Goal: Information Seeking & Learning: Learn about a topic

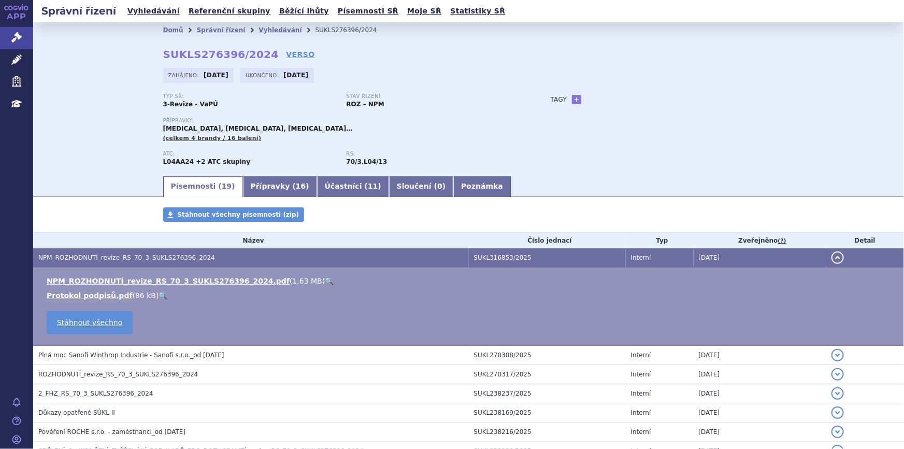
click at [549, 168] on div "Typ SŘ: 3-Revize - VaPÚ Stav řízení: ROZ – NPM Přípravky: [MEDICAL_DATA], [MEDI…" at bounding box center [468, 133] width 611 height 81
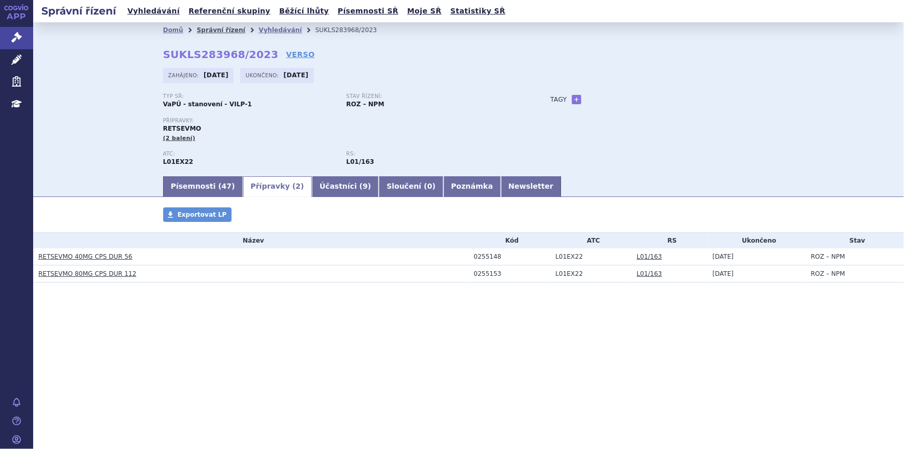
click at [204, 26] on link "Správní řízení" at bounding box center [221, 29] width 49 height 7
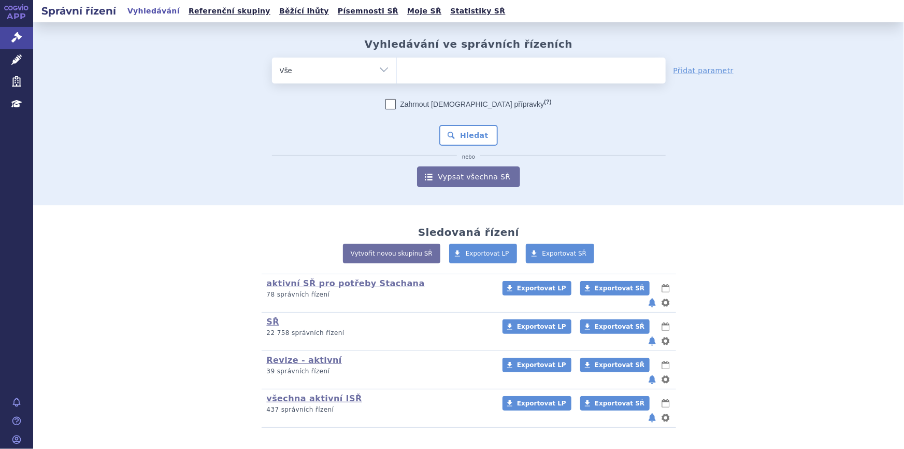
click at [429, 76] on ul at bounding box center [531, 68] width 269 height 22
click at [397, 76] on select at bounding box center [396, 70] width 1 height 26
type input "fo"
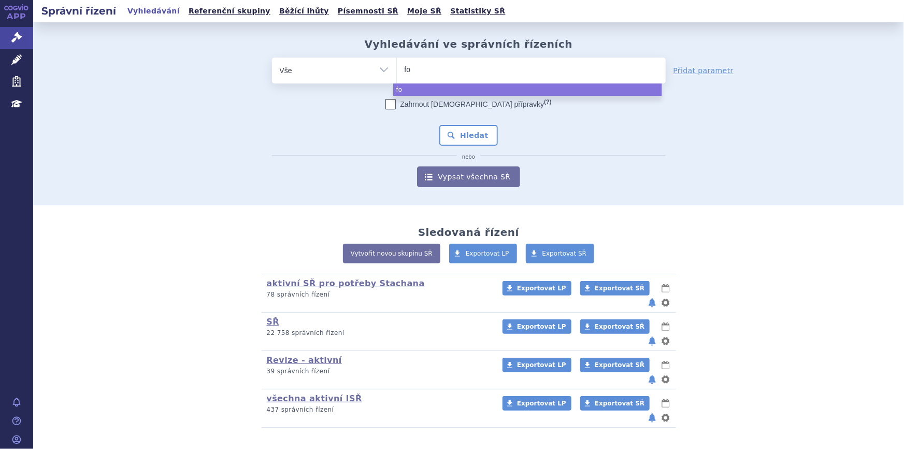
type input "for"
type input "forxi"
type input "forxiga"
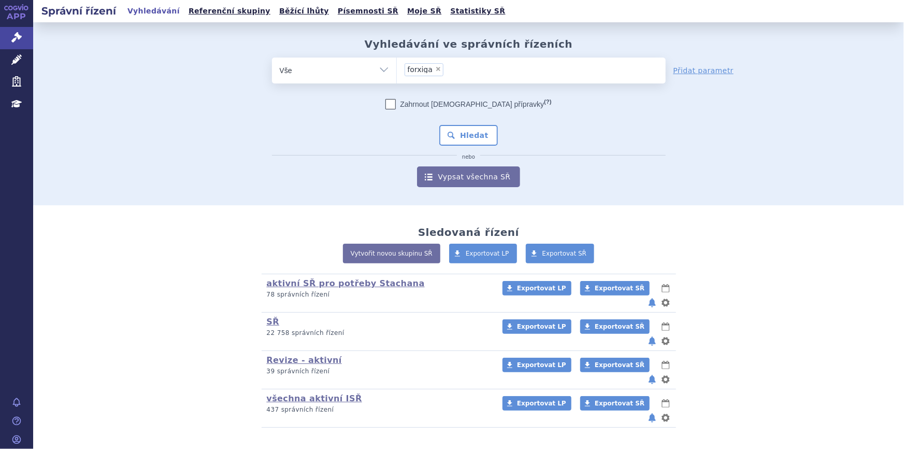
select select "forxiga"
click at [452, 130] on button "Hledat" at bounding box center [468, 135] width 59 height 21
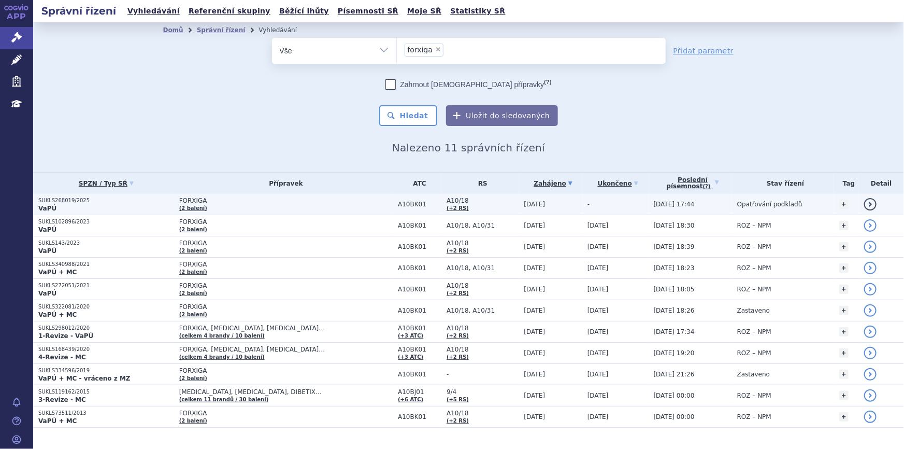
click at [582, 205] on td "-" at bounding box center [615, 204] width 66 height 21
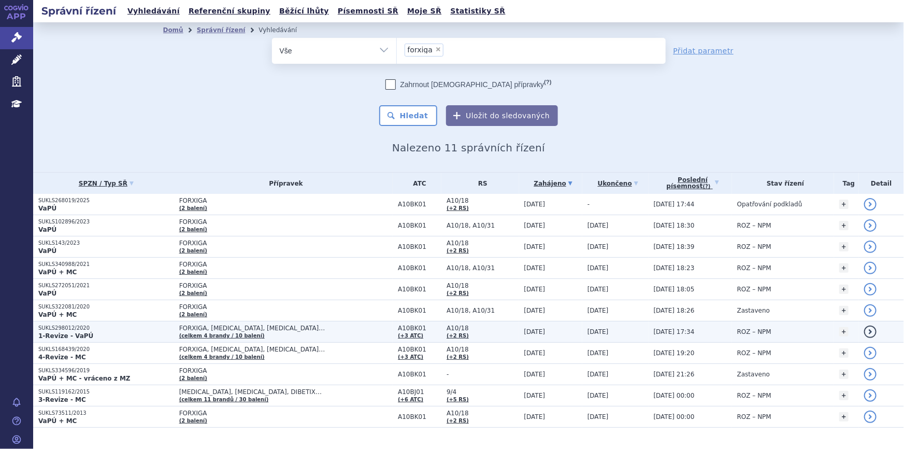
click at [333, 335] on td "FORXIGA, INVOKANA, JARDIANCE… (celkem 4 brandy / 10 balení)" at bounding box center [283, 331] width 219 height 21
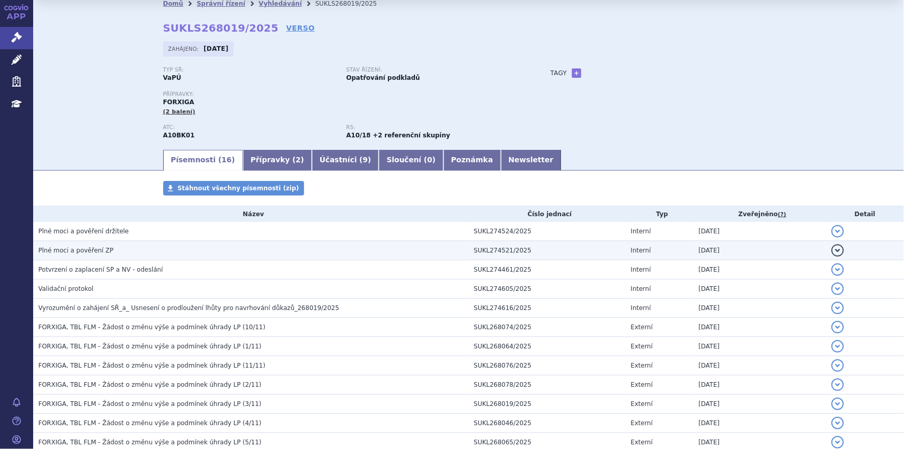
scroll to position [26, 0]
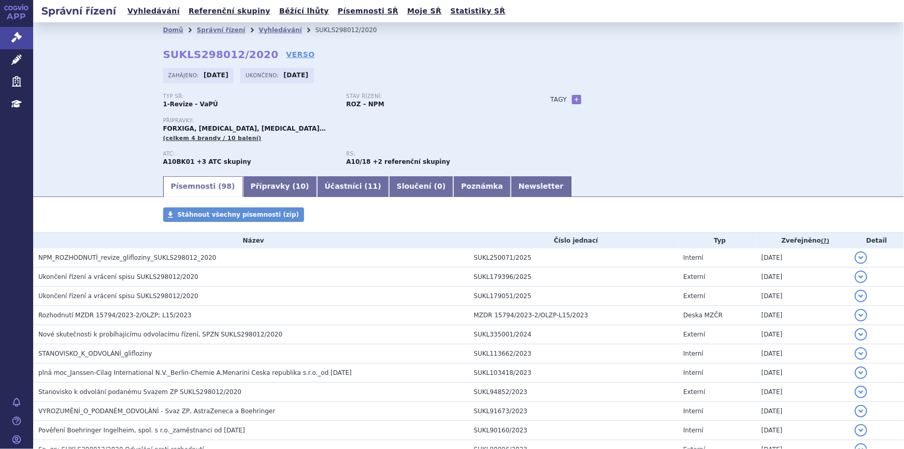
click at [557, 48] on div "Domů Správní řízení Vyhledávání SUKLS298012/2020 SUKLS298012/2020 VERSO Zahájen…" at bounding box center [468, 106] width 653 height 137
click at [259, 184] on link "Přípravky ( 10 )" at bounding box center [280, 186] width 74 height 21
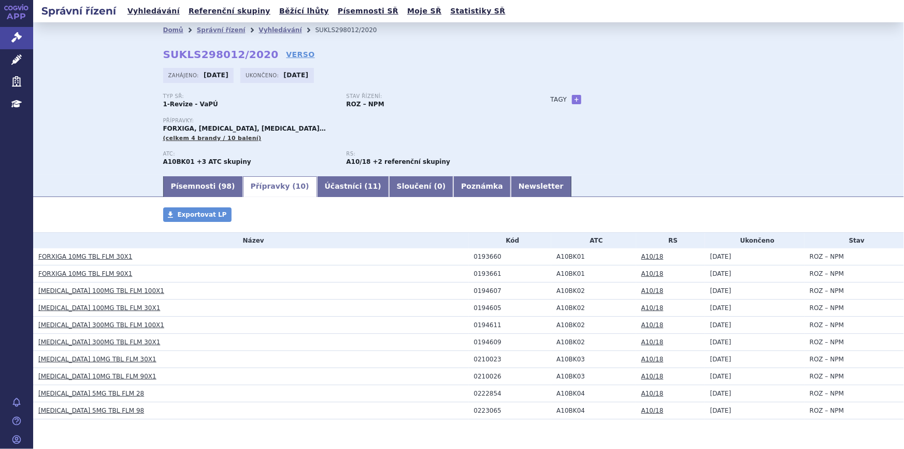
click at [105, 260] on link "FORXIGA 10MG TBL FLM 30X1" at bounding box center [85, 256] width 94 height 7
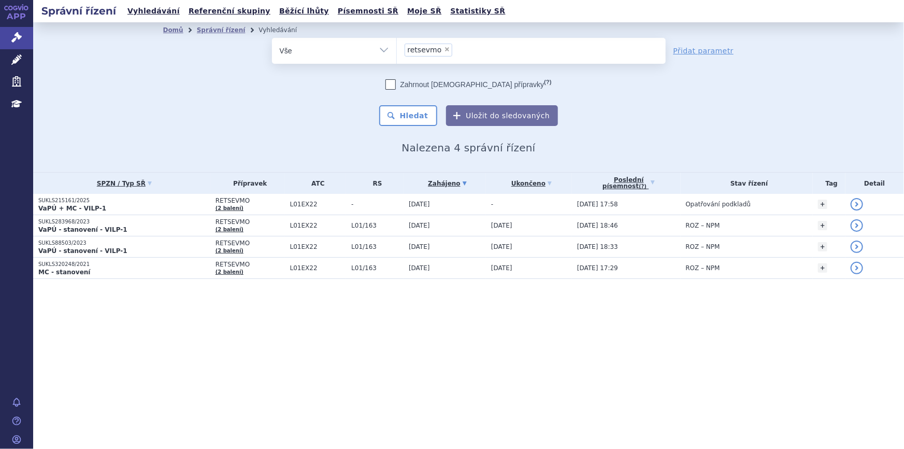
click at [444, 49] on span "×" at bounding box center [447, 49] width 6 height 6
click at [397, 49] on select "retsevmo" at bounding box center [396, 50] width 1 height 26
select select
type input "SUKLS102896/2023"
select select "SUKLS102896/2023"
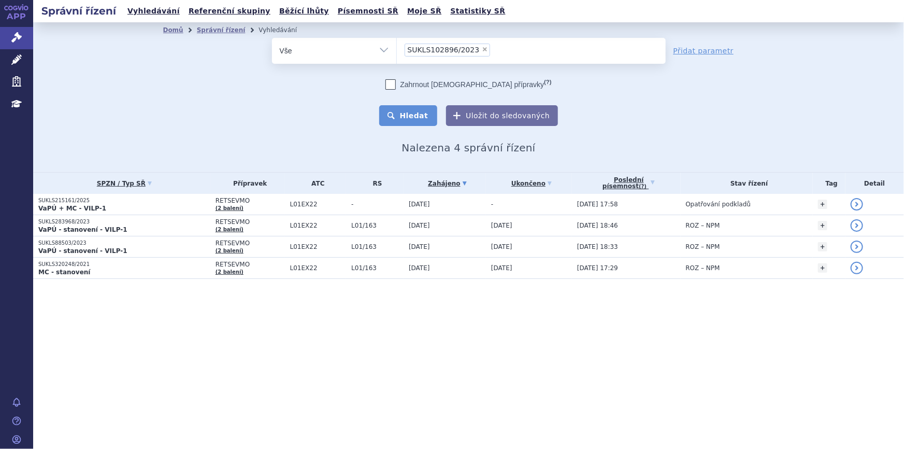
click at [429, 110] on button "Hledat" at bounding box center [408, 115] width 59 height 21
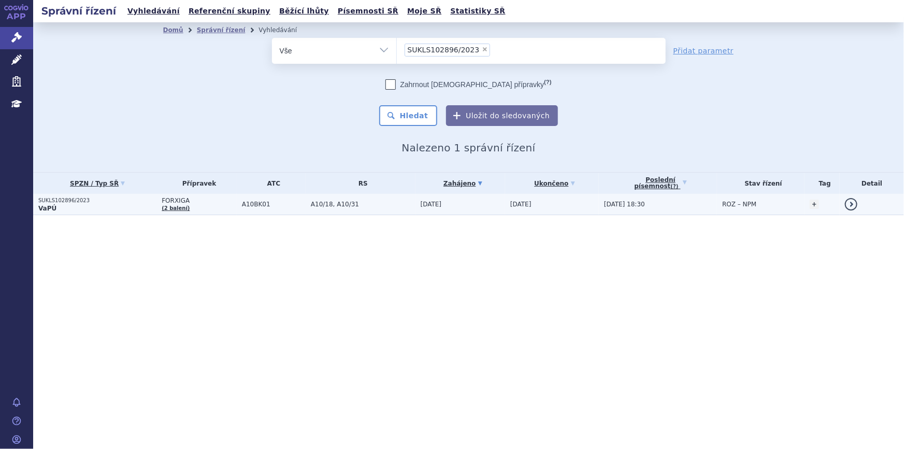
click at [213, 208] on td "FORXIGA (2 balení)" at bounding box center [196, 204] width 80 height 21
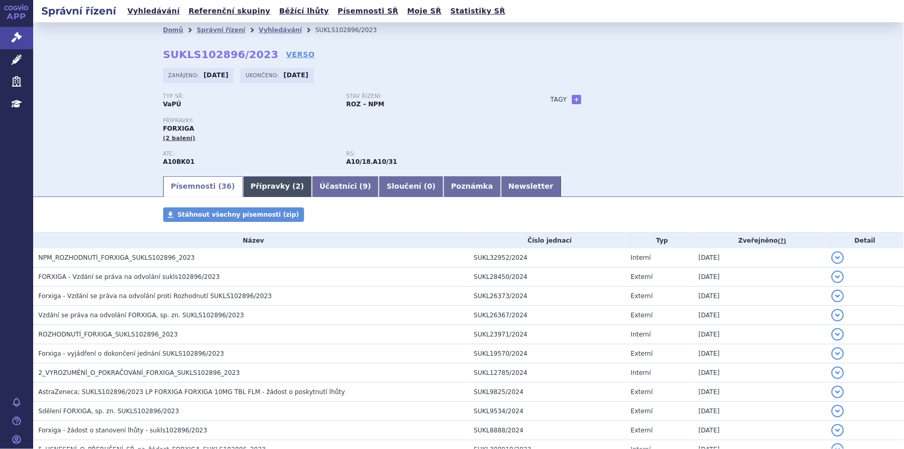
click at [266, 177] on link "Přípravky ( 2 )" at bounding box center [277, 186] width 69 height 21
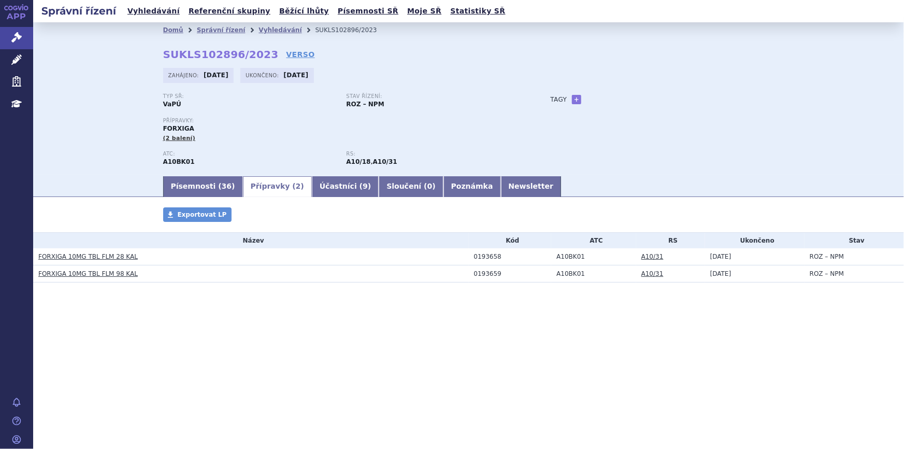
click at [117, 255] on link "FORXIGA 10MG TBL FLM 28 KAL" at bounding box center [87, 256] width 99 height 7
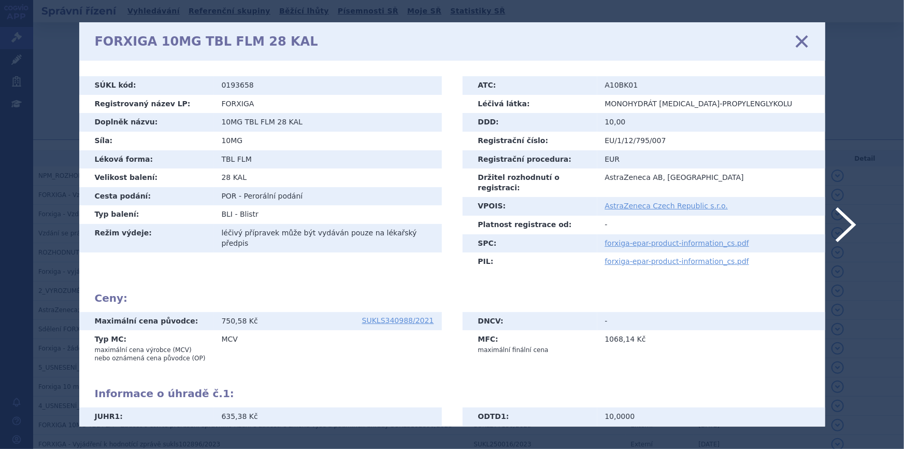
click at [799, 42] on icon at bounding box center [801, 42] width 22 height 22
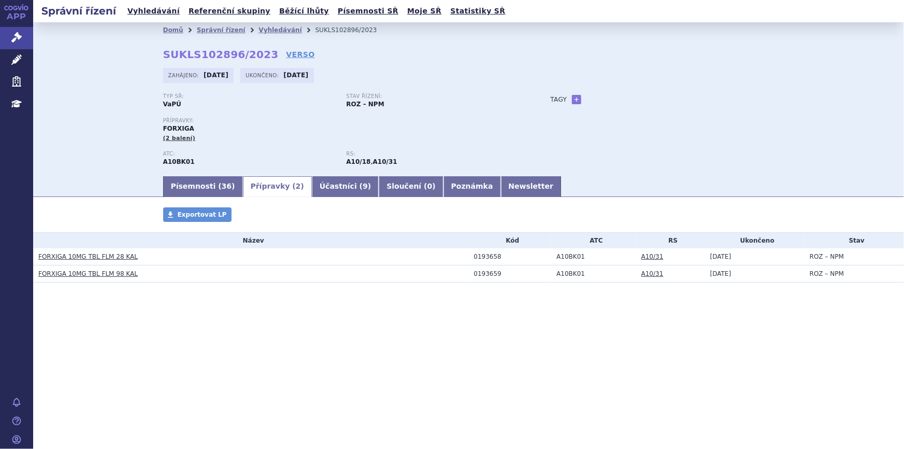
click at [399, 300] on div "Přípravky Exportovat LP Název Kód ATC RS Ukončeno Stav FORXIGA 10MG TBL FLM 28 …" at bounding box center [468, 255] width 871 height 96
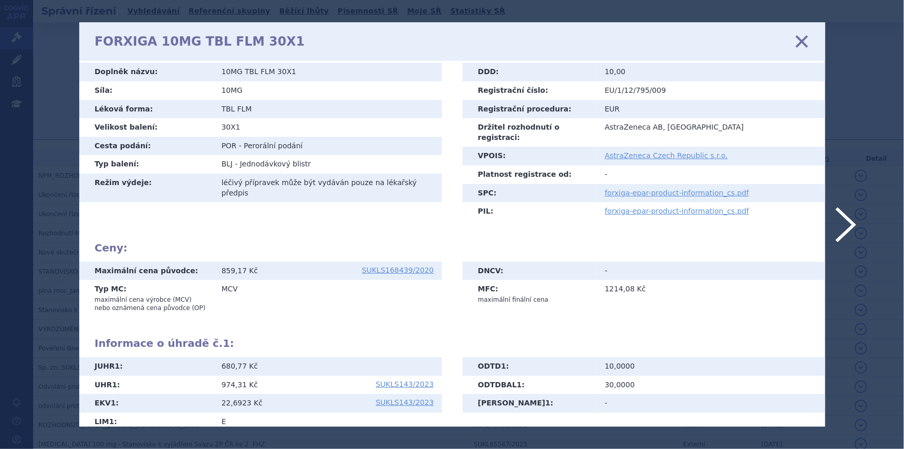
scroll to position [145, 0]
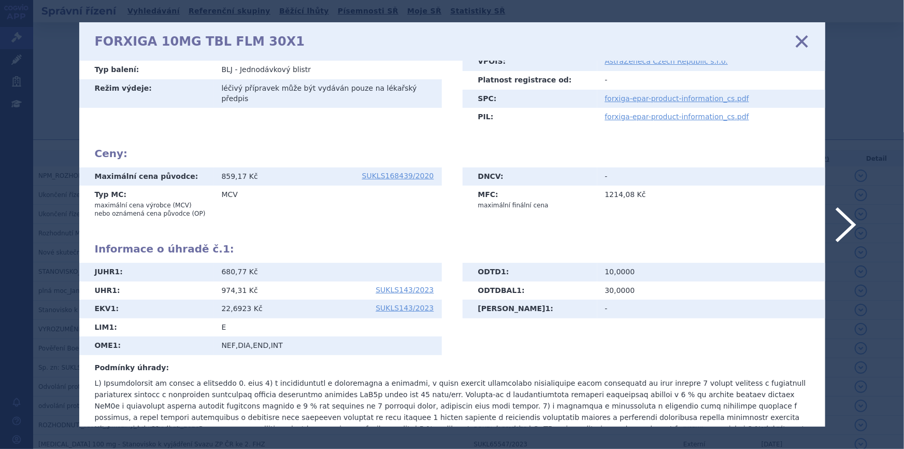
click at [802, 40] on icon at bounding box center [801, 42] width 22 height 22
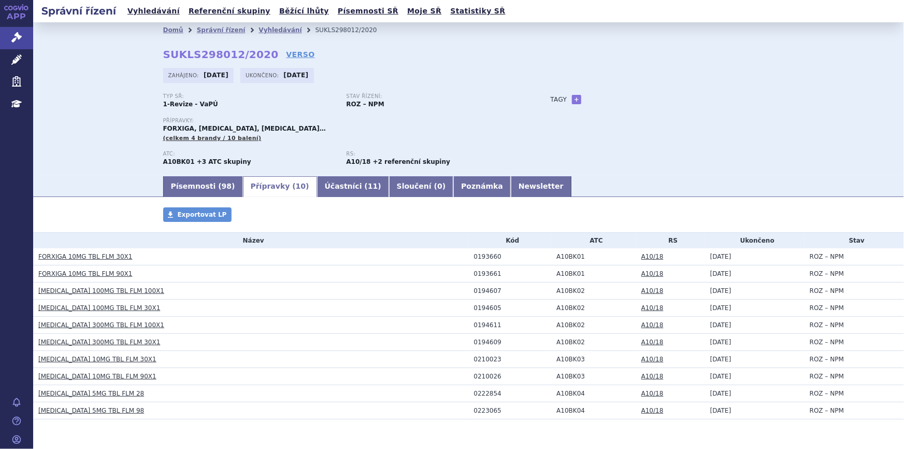
click at [93, 274] on link "FORXIGA 10MG TBL FLM 90X1" at bounding box center [85, 273] width 94 height 7
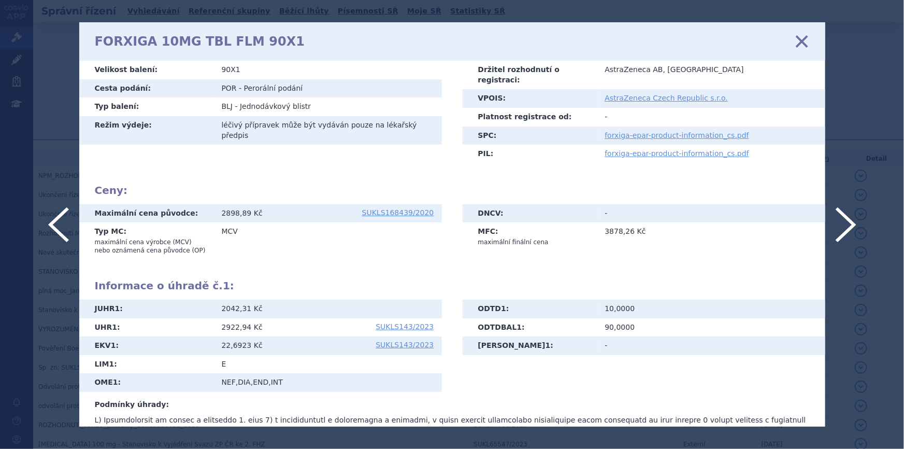
scroll to position [141, 0]
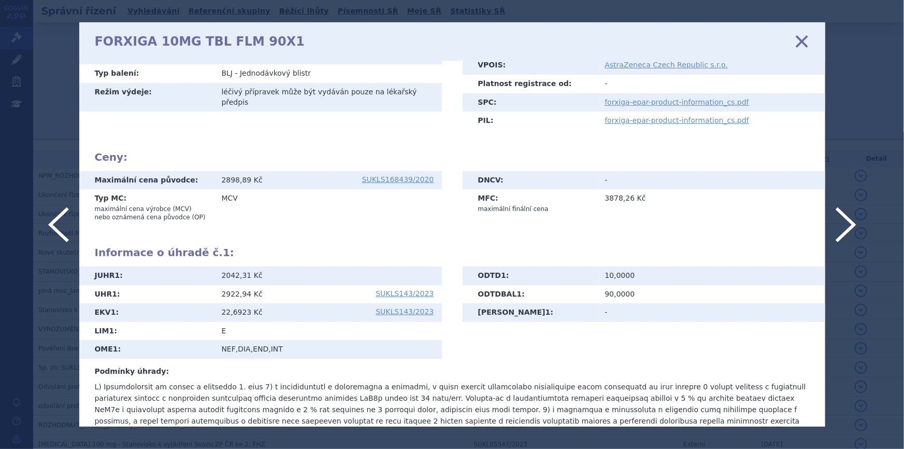
click at [802, 44] on icon at bounding box center [801, 42] width 22 height 22
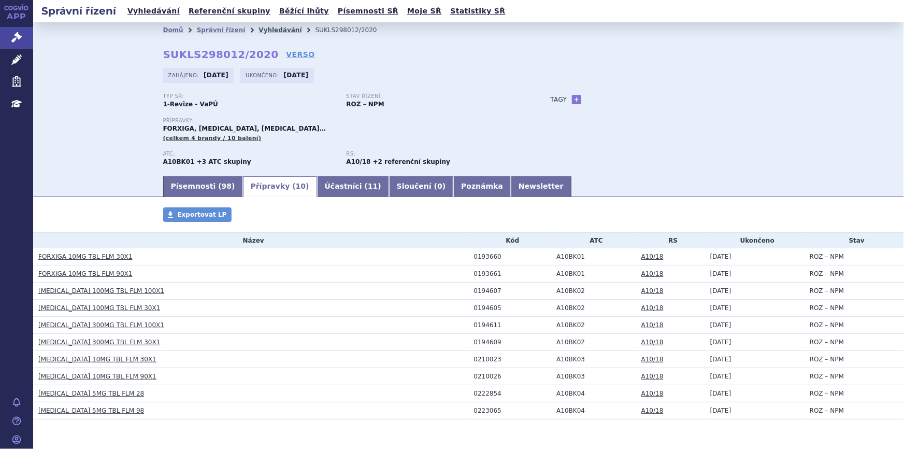
click at [258, 31] on link "Vyhledávání" at bounding box center [279, 29] width 43 height 7
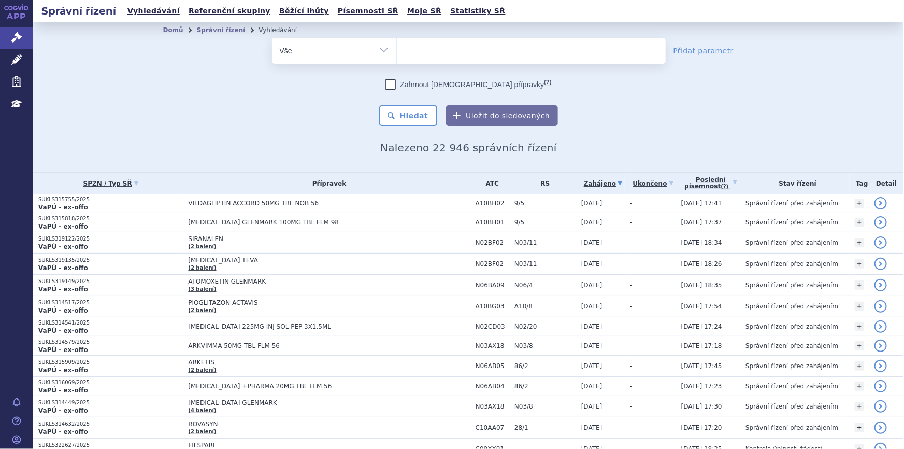
click at [425, 56] on ul at bounding box center [531, 49] width 269 height 22
click at [397, 56] on select at bounding box center [396, 50] width 1 height 26
type input "fo"
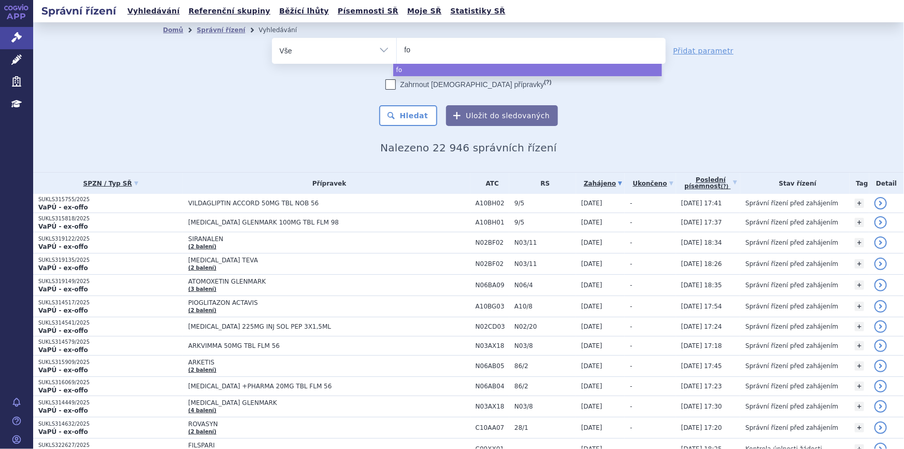
type input "for"
type input "forxi"
type input "forxig"
type input "forxiga"
select select "forxiga"
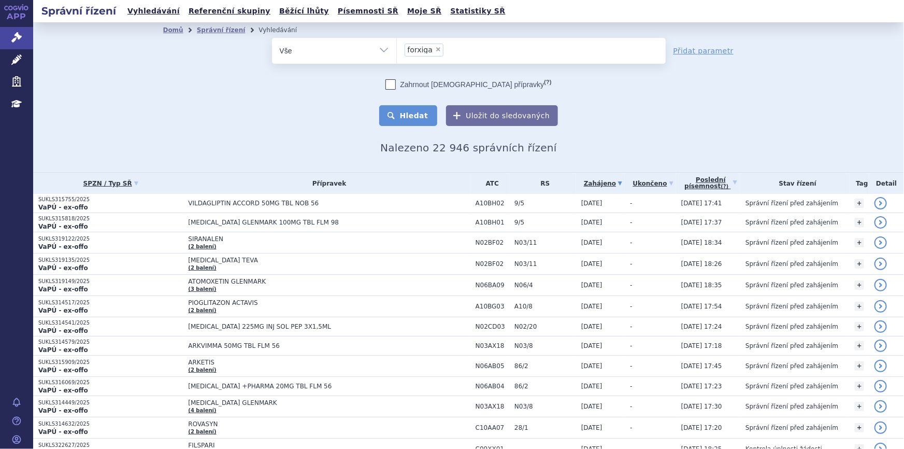
click at [418, 114] on button "Hledat" at bounding box center [408, 115] width 59 height 21
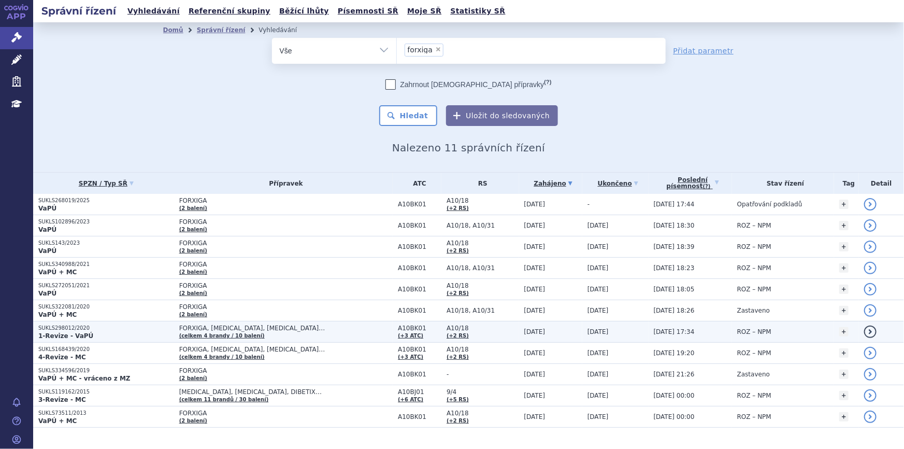
click at [283, 332] on td "FORXIGA, INVOKANA, JARDIANCE… (celkem 4 brandy / 10 balení)" at bounding box center [283, 331] width 219 height 21
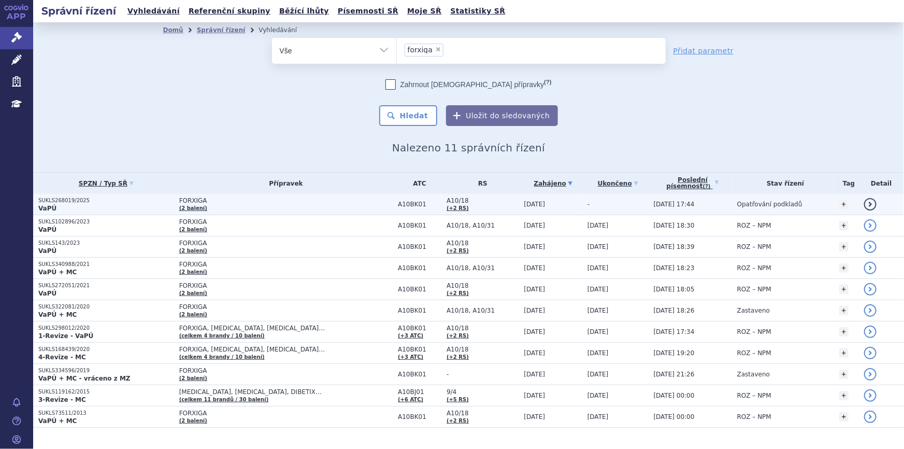
click at [262, 202] on span "FORXIGA" at bounding box center [286, 200] width 214 height 7
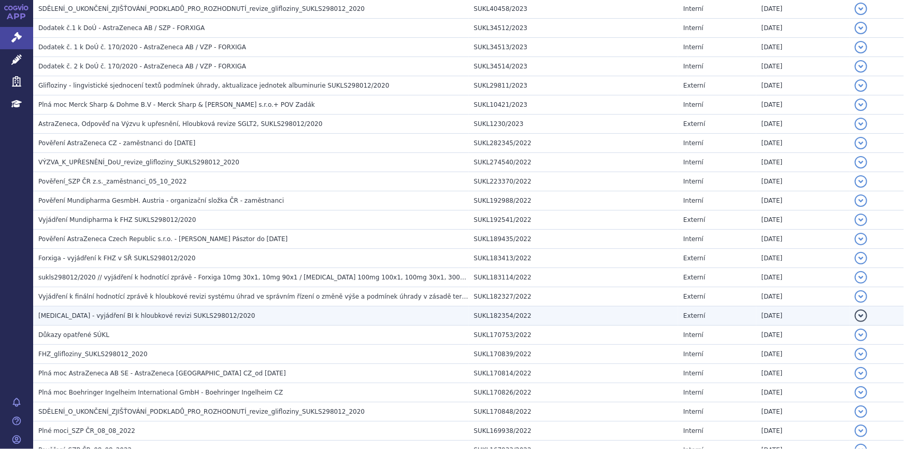
scroll to position [510, 0]
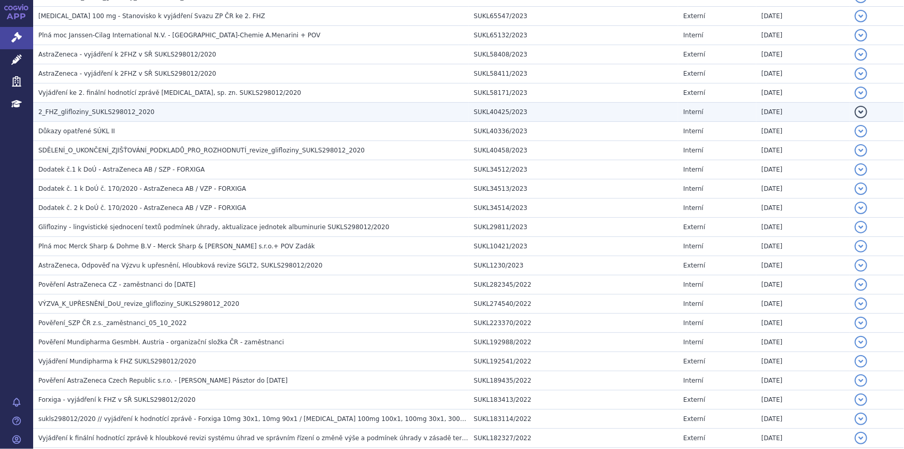
click at [119, 108] on span "2_FHZ_glifloziny_SUKLS298012_2020" at bounding box center [96, 111] width 116 height 7
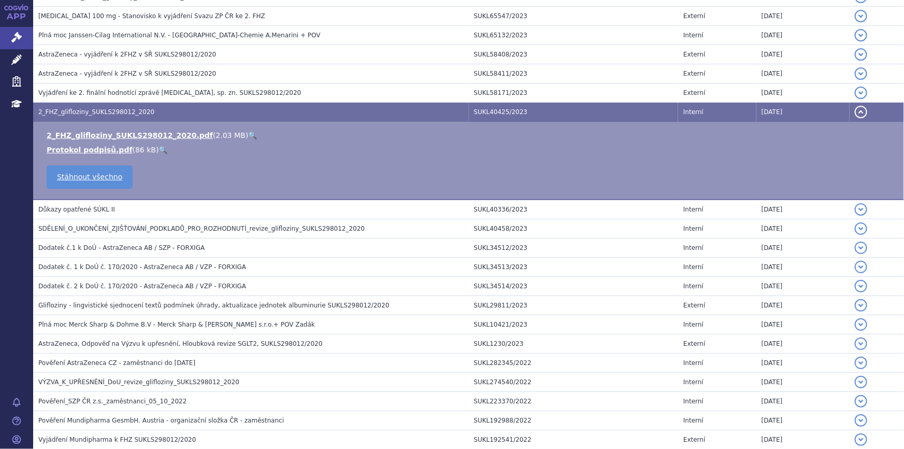
click at [248, 131] on link "🔍" at bounding box center [252, 135] width 9 height 8
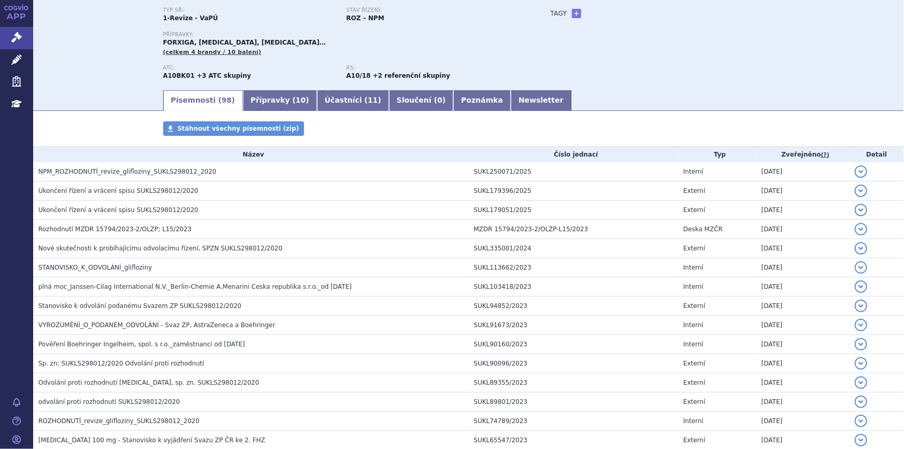
scroll to position [0, 0]
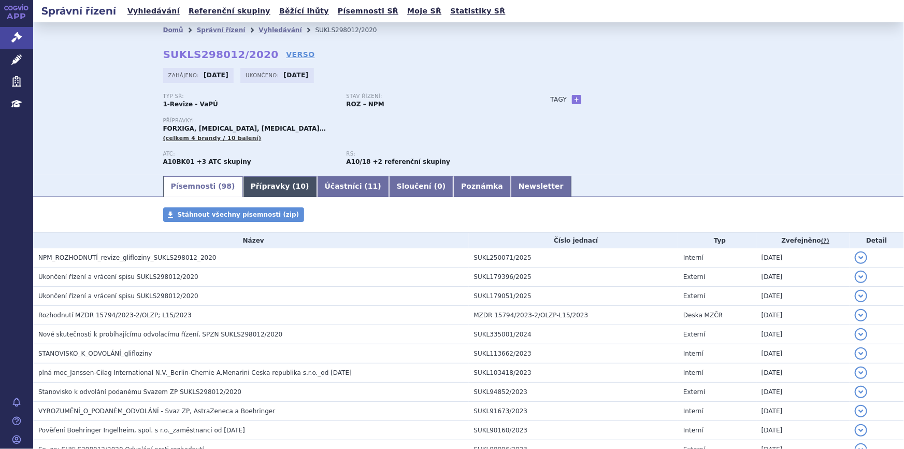
click at [265, 190] on link "Přípravky ( 10 )" at bounding box center [280, 186] width 74 height 21
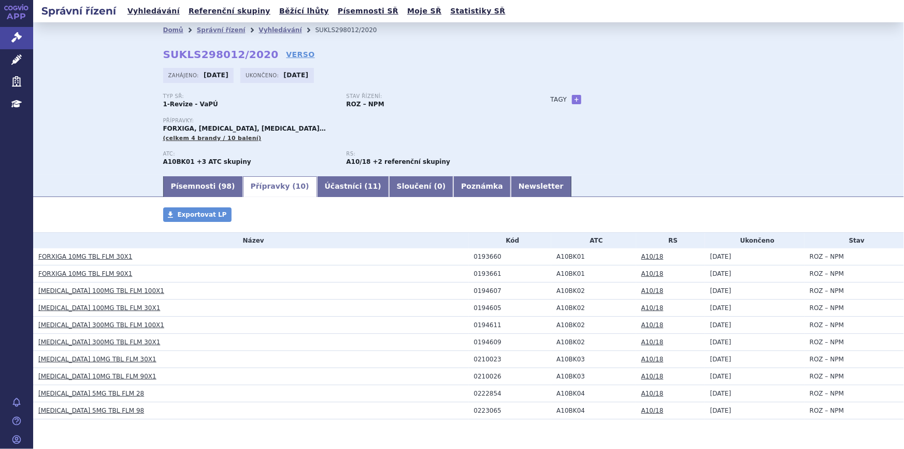
click at [102, 257] on link "FORXIGA 10MG TBL FLM 30X1" at bounding box center [85, 256] width 94 height 7
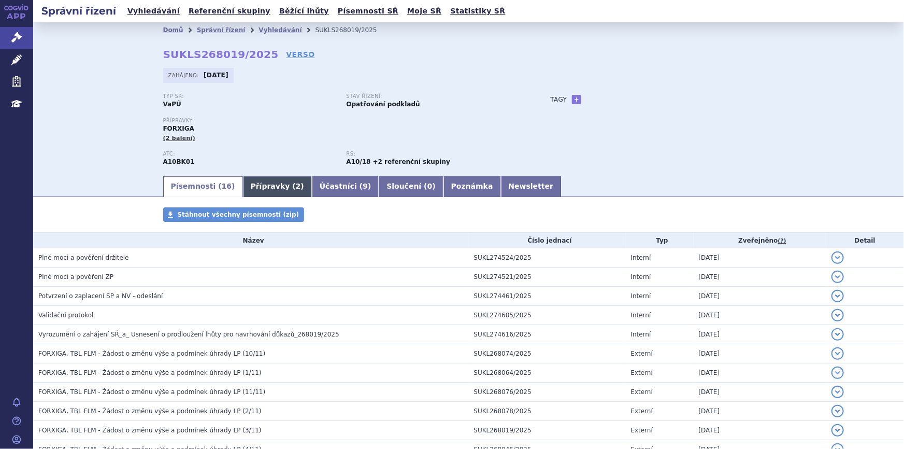
click at [248, 192] on link "Přípravky ( 2 )" at bounding box center [277, 186] width 69 height 21
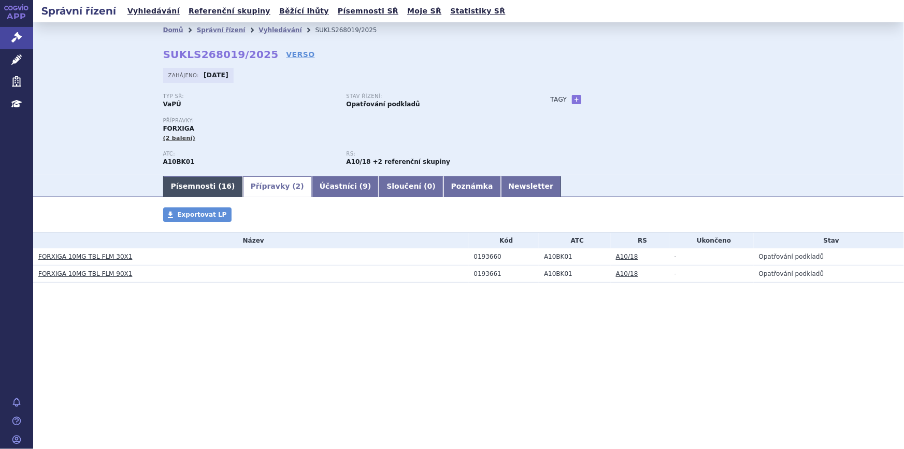
click at [200, 188] on link "Písemnosti ( 16 )" at bounding box center [203, 186] width 80 height 21
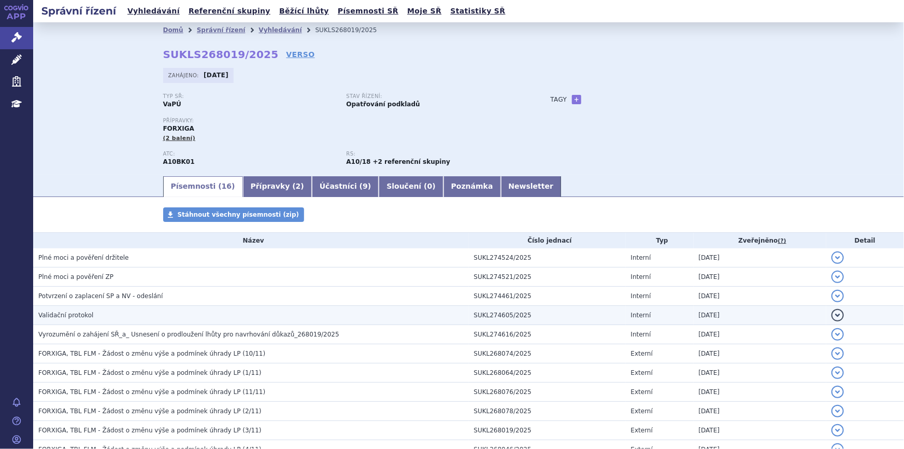
scroll to position [167, 0]
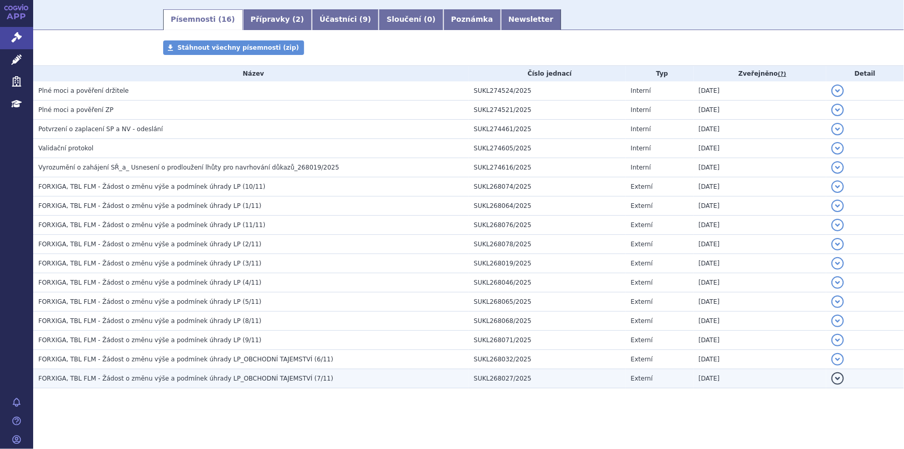
click at [180, 375] on span "FORXIGA, TBL FLM - Žádost o změnu výše a podmínek úhrady LP_OBCHODNÍ TAJEMSTVÍ …" at bounding box center [185, 378] width 295 height 7
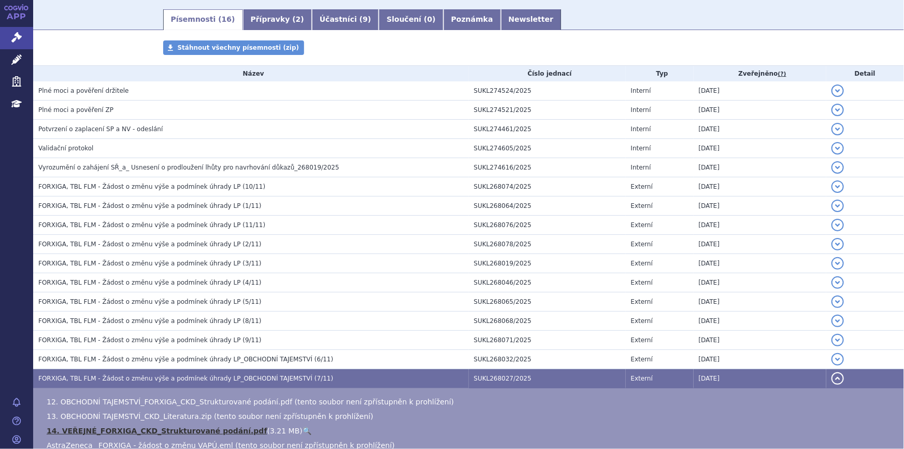
click at [182, 330] on td "FORXIGA, TBL FLM - Žádost o změnu výše a podmínek úhrady LP (9/11)" at bounding box center [251, 339] width 436 height 19
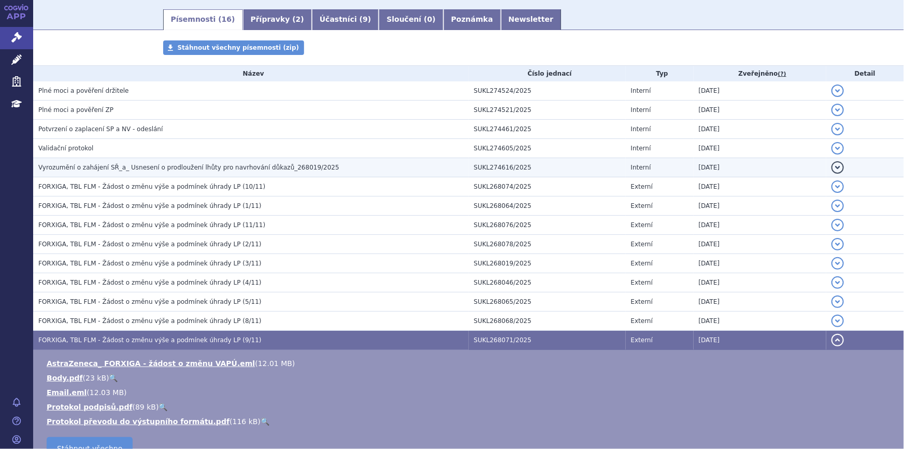
click at [176, 175] on td "Vyrozumění o zahájení SŘ_a_ Usnesení o prodloužení lhůty pro navrhování důkazů_…" at bounding box center [251, 167] width 436 height 19
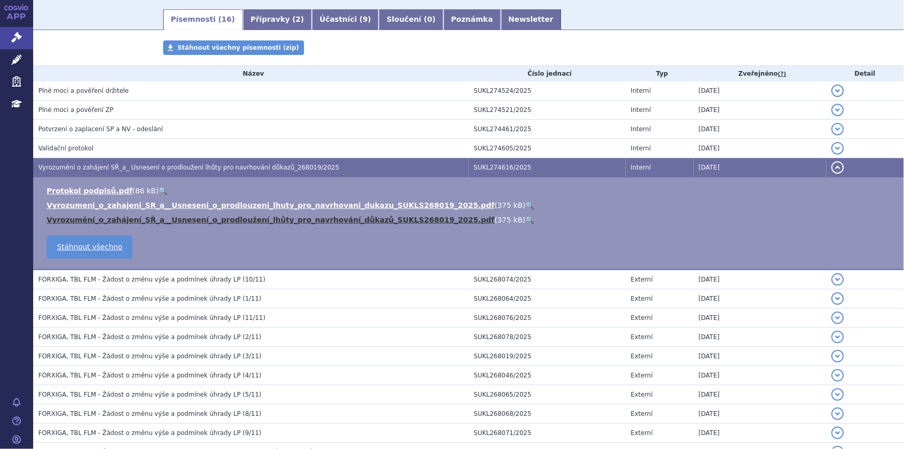
scroll to position [260, 0]
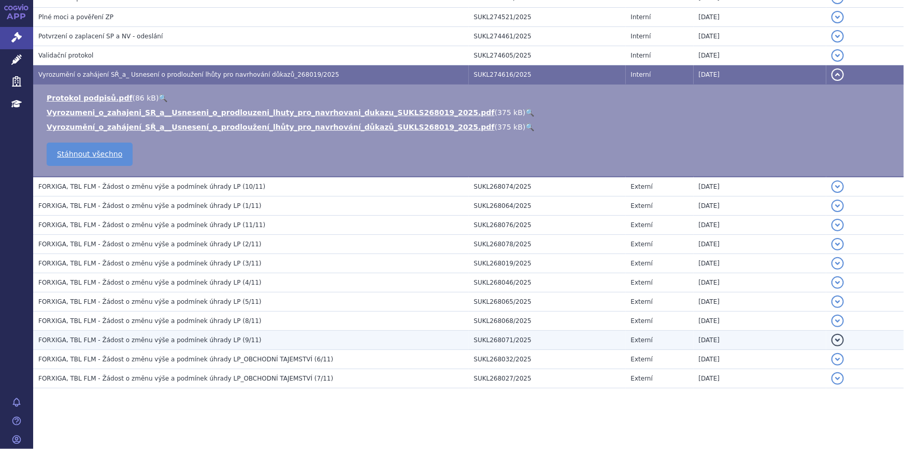
click at [179, 330] on td "FORXIGA, TBL FLM - Žádost o změnu výše a podmínek úhrady LP (9/11)" at bounding box center [251, 339] width 436 height 19
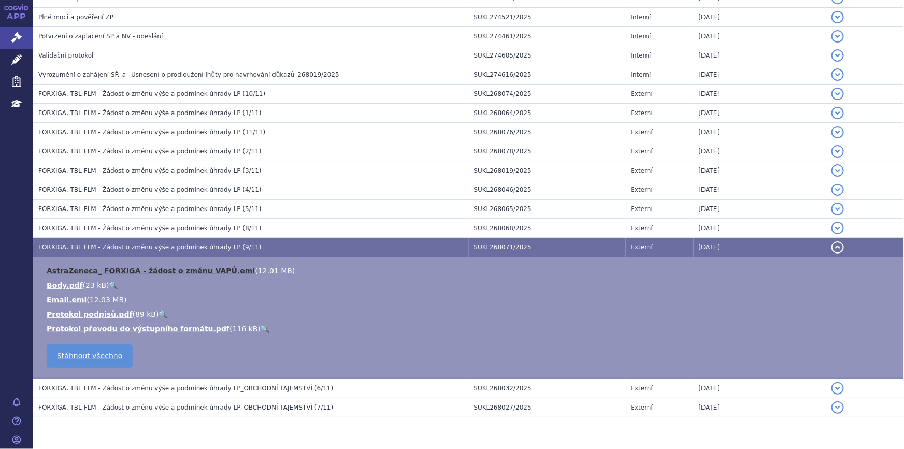
click at [208, 267] on link "AstraZeneca_ FORXIGA - žádost o změnu VAPÚ.eml" at bounding box center [151, 270] width 208 height 8
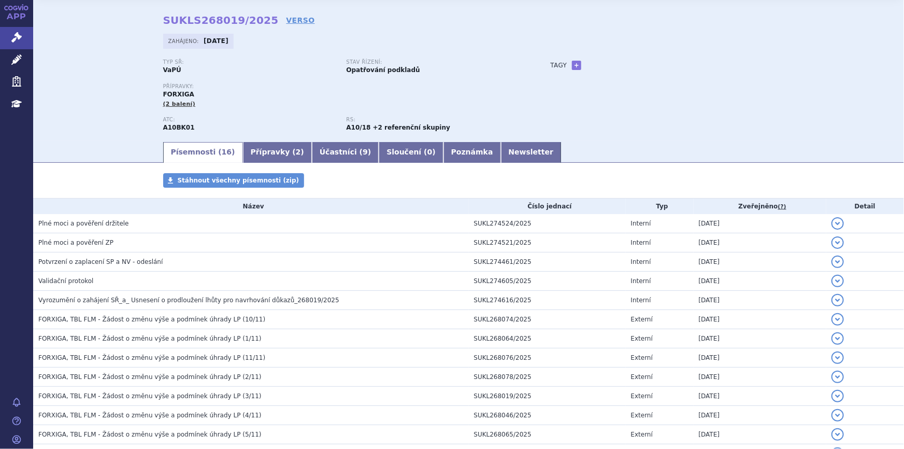
scroll to position [0, 0]
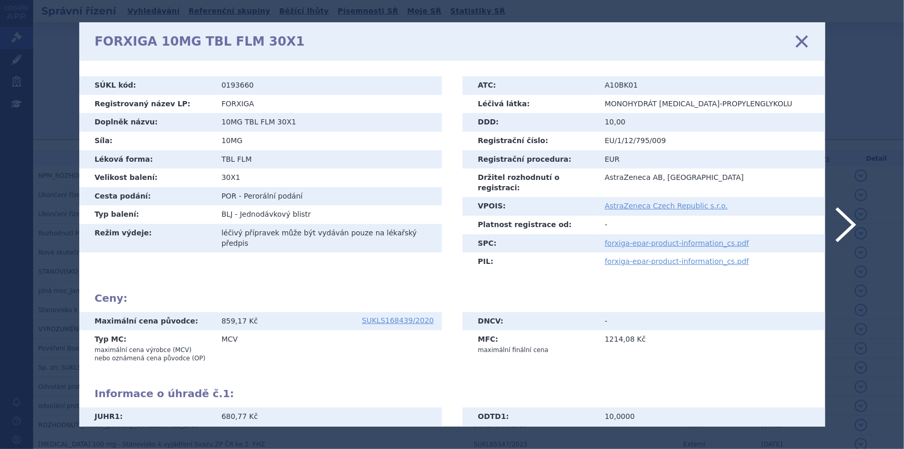
click at [802, 45] on icon at bounding box center [801, 42] width 22 height 22
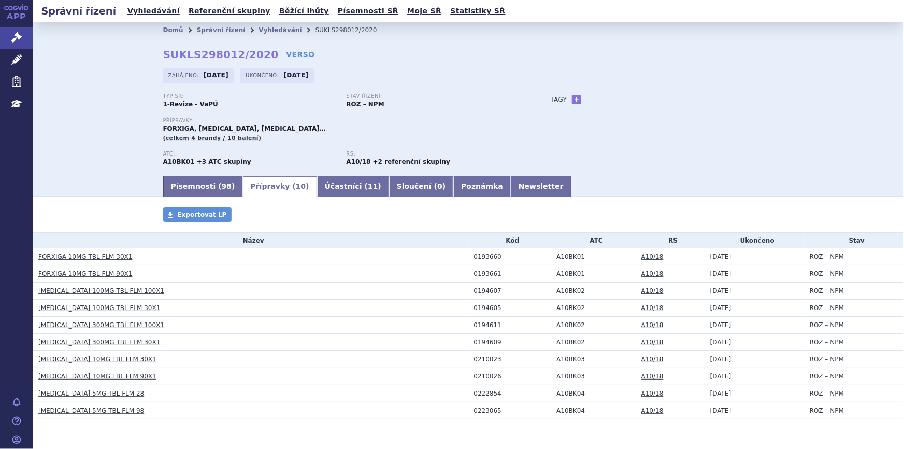
scroll to position [32, 0]
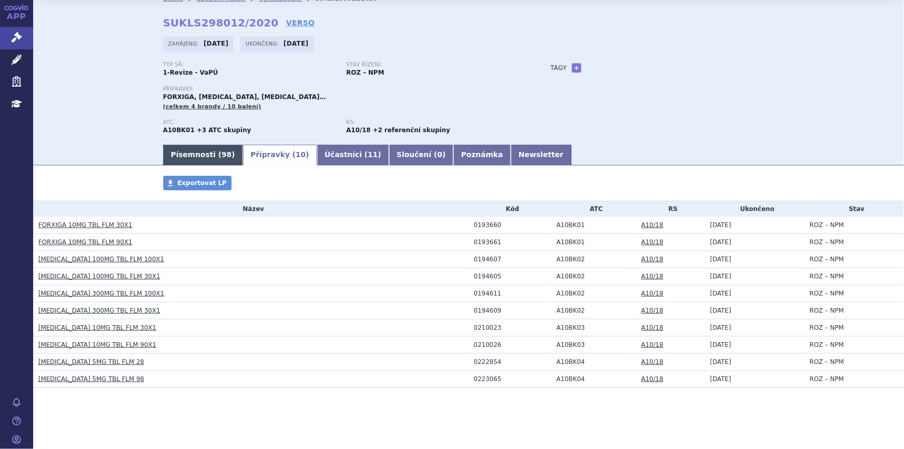
click at [182, 149] on link "Písemnosti ( 98 )" at bounding box center [203, 155] width 80 height 21
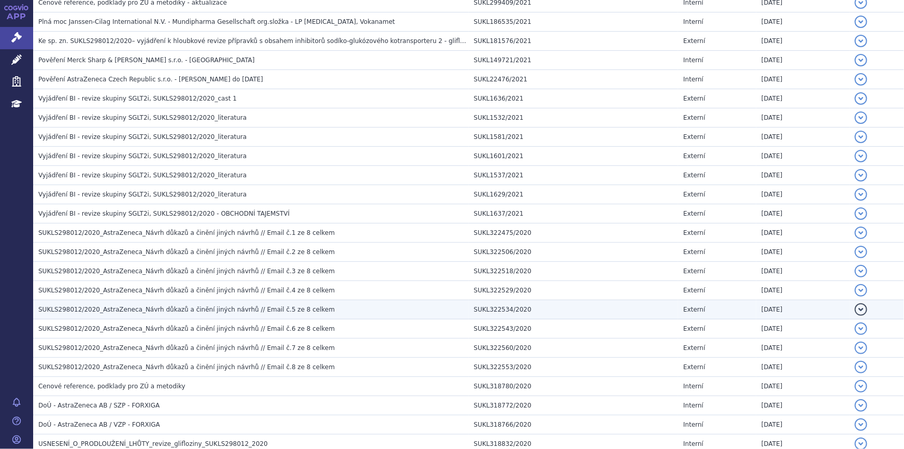
scroll to position [1734, 0]
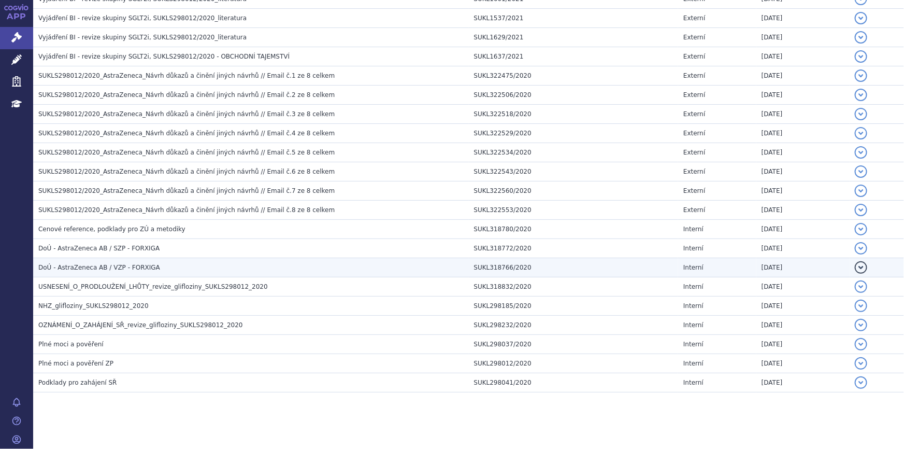
click at [142, 264] on span "DoÚ - AstraZeneca AB / VZP - FORXIGA" at bounding box center [99, 267] width 122 height 7
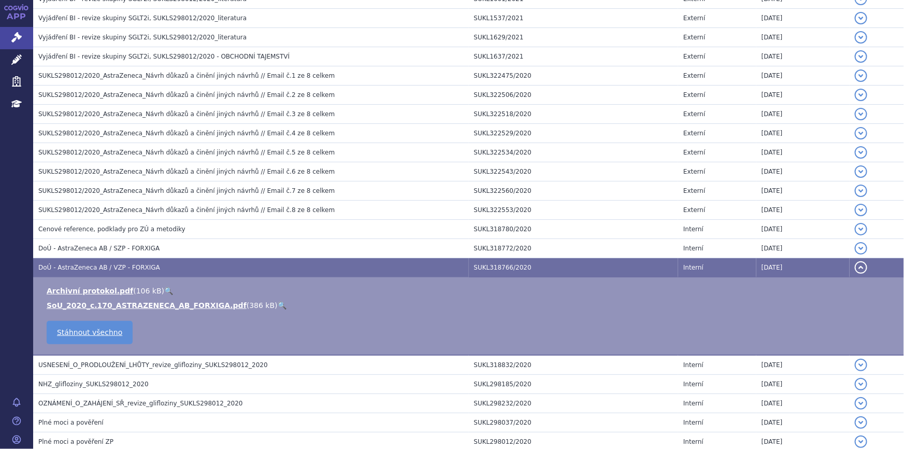
click at [278, 301] on link "🔍" at bounding box center [282, 305] width 9 height 8
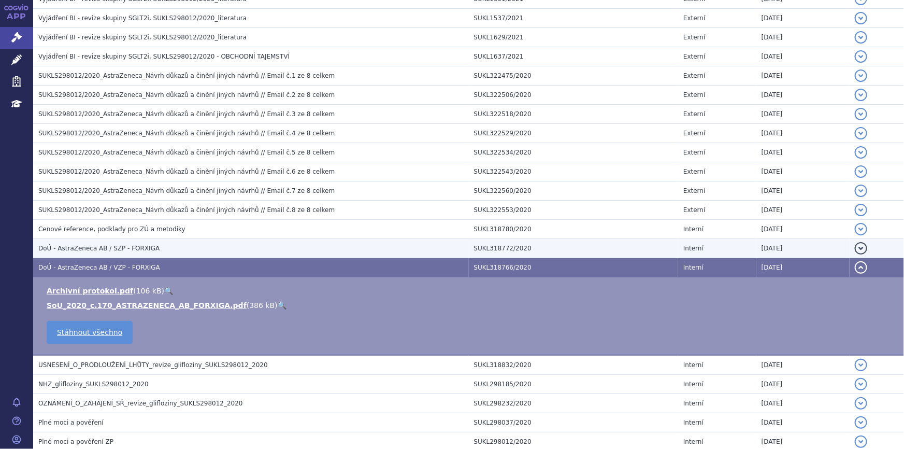
drag, startPoint x: 146, startPoint y: 239, endPoint x: 152, endPoint y: 243, distance: 6.8
click at [146, 245] on span "DoÚ - AstraZeneca AB / SZP - FORXIGA" at bounding box center [98, 248] width 121 height 7
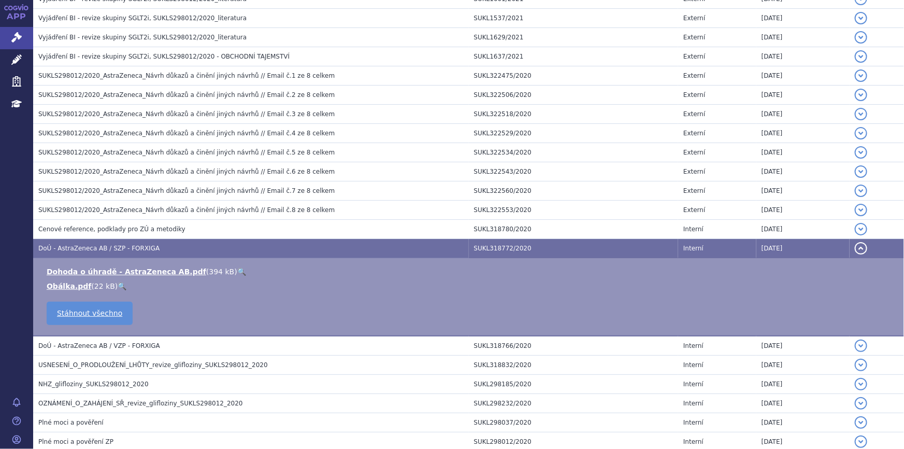
click at [237, 267] on link "🔍" at bounding box center [241, 271] width 9 height 8
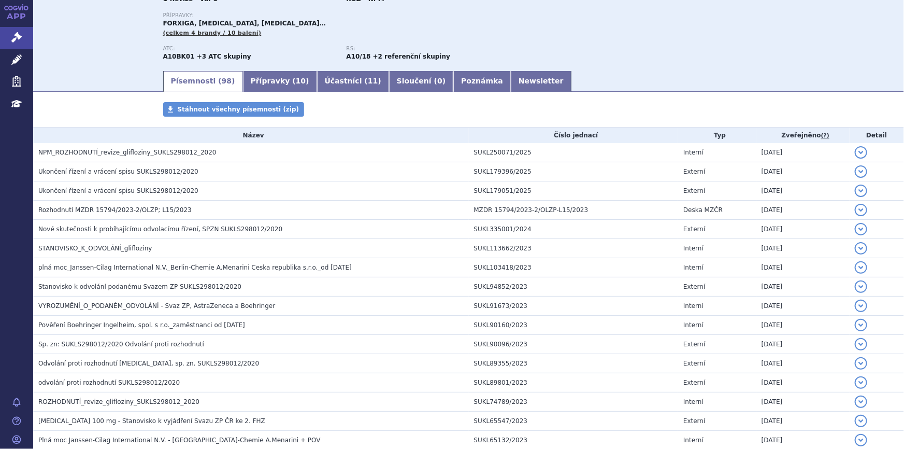
scroll to position [0, 0]
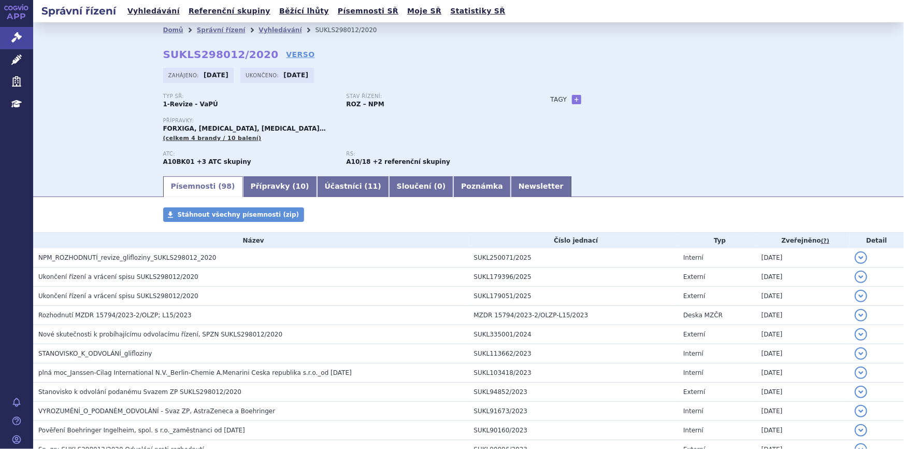
drag, startPoint x: 254, startPoint y: 191, endPoint x: 230, endPoint y: 199, distance: 25.6
click at [254, 191] on link "Přípravky ( 10 )" at bounding box center [280, 186] width 74 height 21
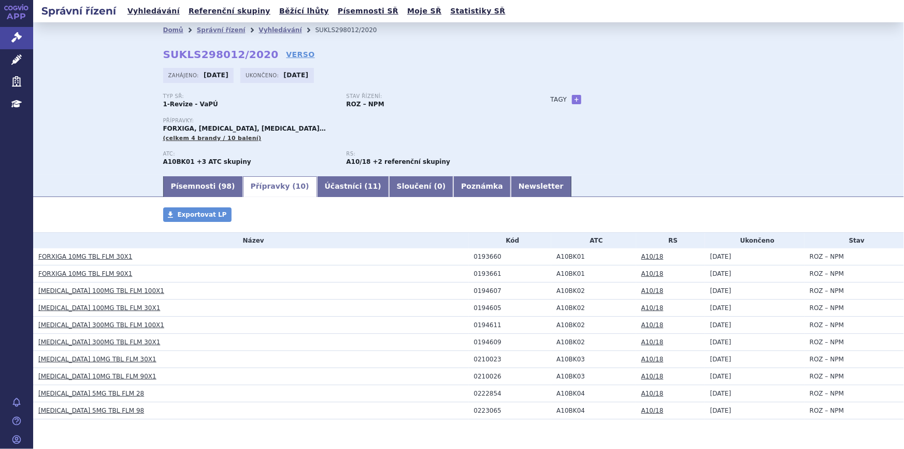
click at [75, 255] on link "FORXIGA 10MG TBL FLM 30X1" at bounding box center [85, 256] width 94 height 7
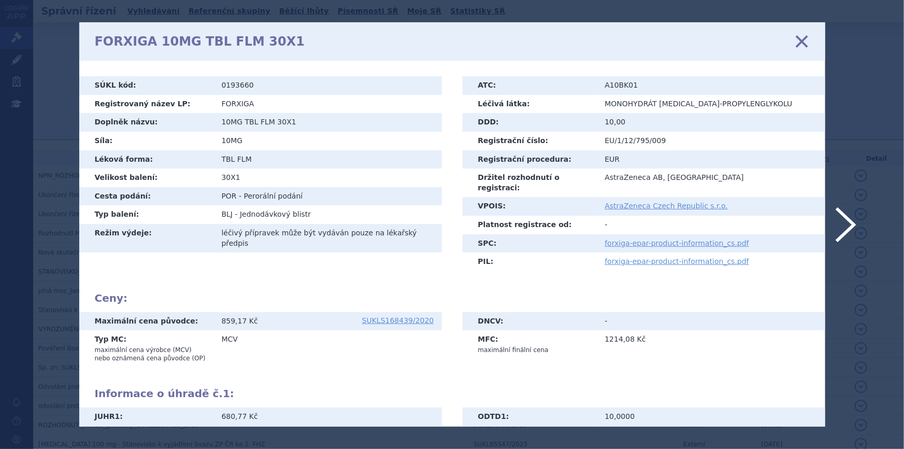
scroll to position [141, 0]
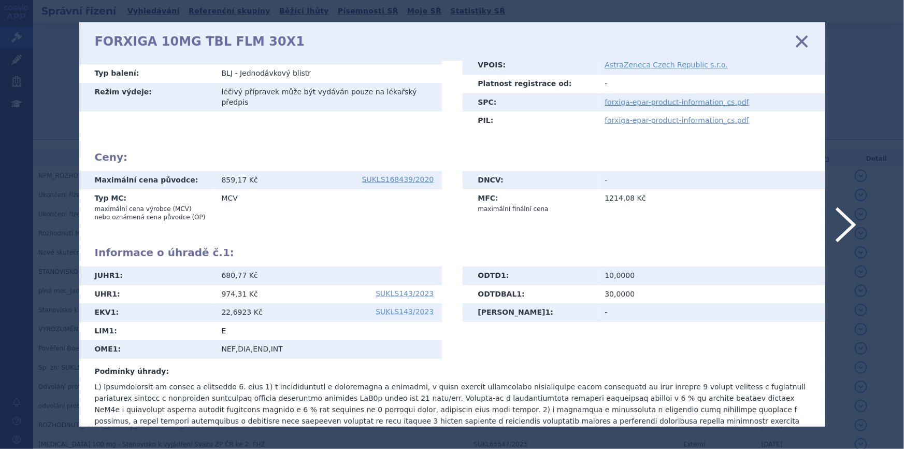
click at [801, 45] on icon at bounding box center [801, 42] width 22 height 22
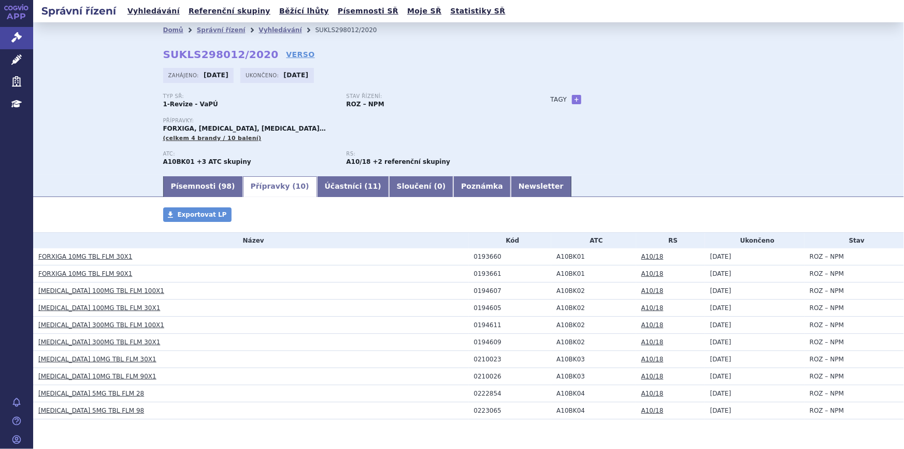
scroll to position [32, 0]
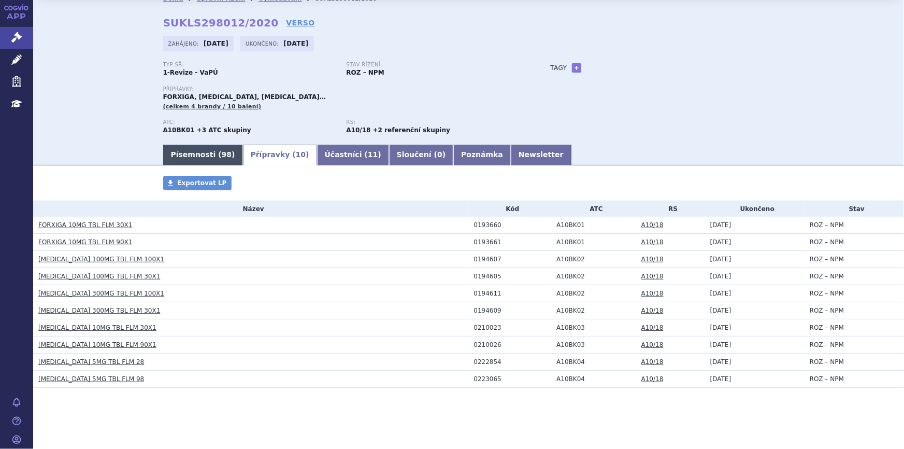
click at [222, 154] on span "98" at bounding box center [227, 154] width 10 height 8
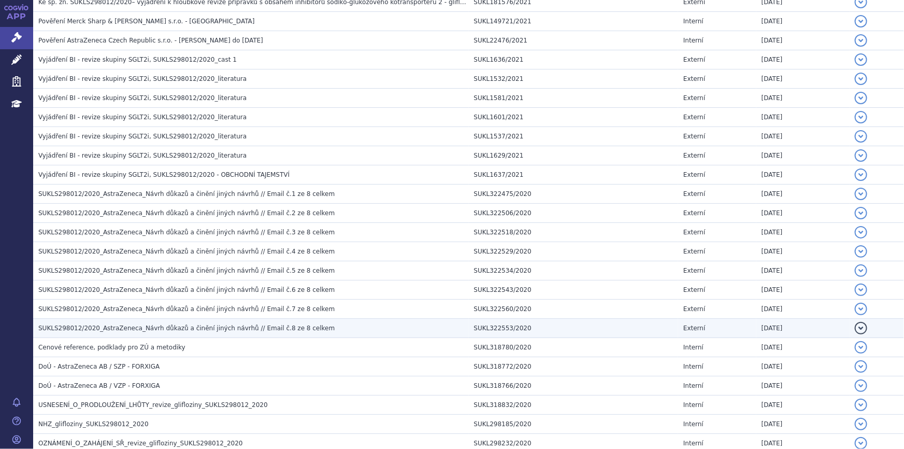
scroll to position [1687, 0]
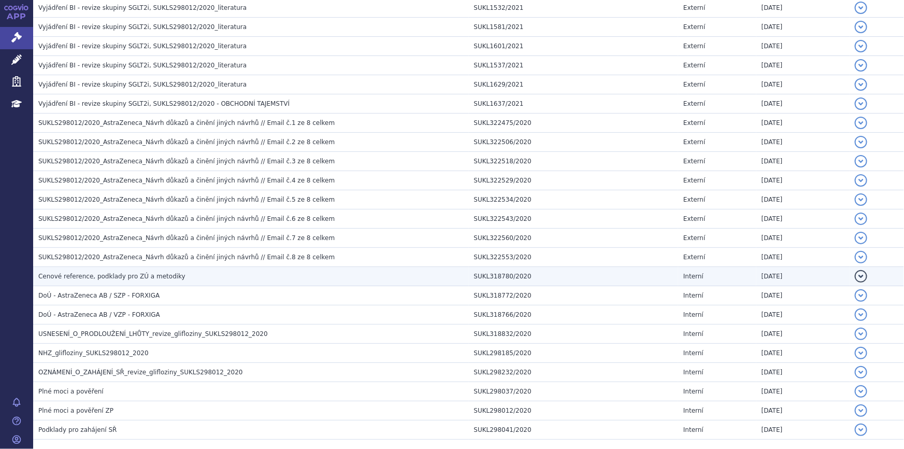
click at [166, 272] on span "Cenové reference, podklady pro ZÚ a metodiky" at bounding box center [111, 275] width 147 height 7
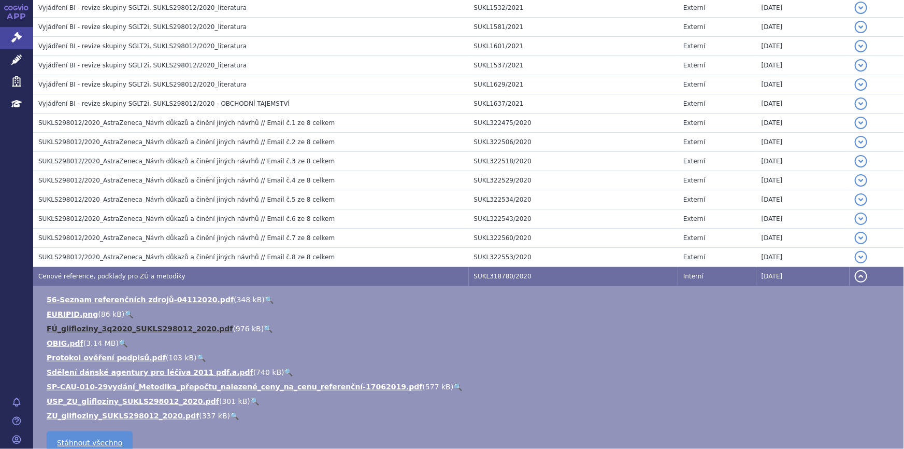
click at [166, 324] on link "FÚ_glifloziny_3q2020_SUKLS298012_2020.pdf" at bounding box center [140, 328] width 186 height 8
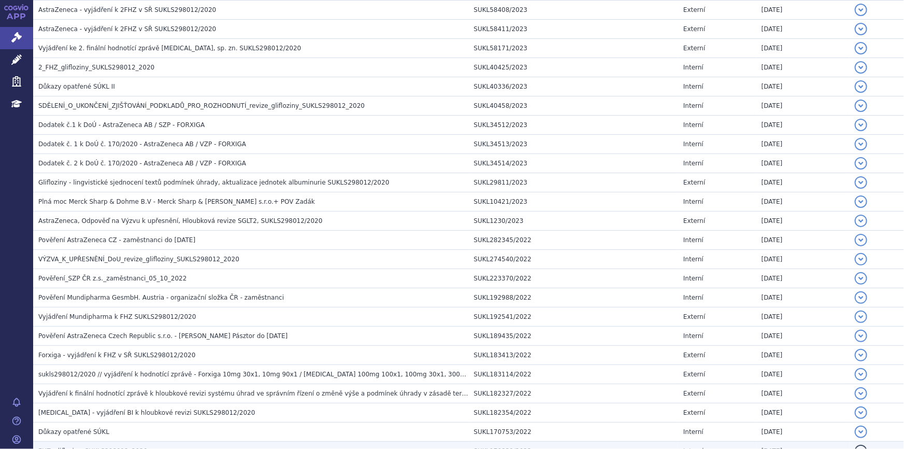
scroll to position [510, 0]
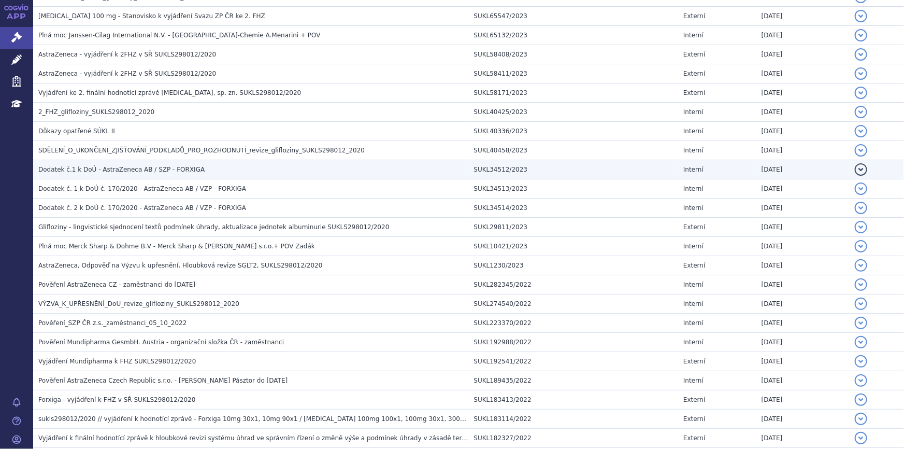
click at [120, 168] on span "Dodatek č.1 k DoÚ - AstraZeneca AB / SZP - FORXIGA" at bounding box center [121, 169] width 166 height 7
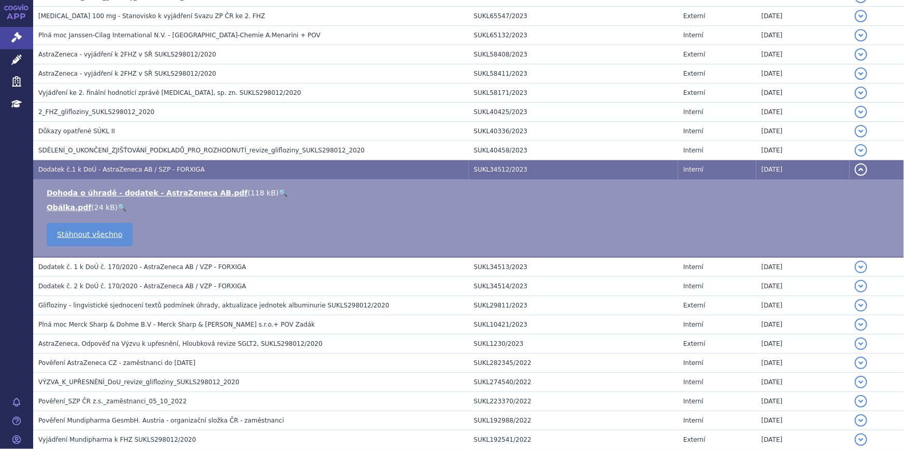
click at [279, 189] on link "🔍" at bounding box center [283, 193] width 9 height 8
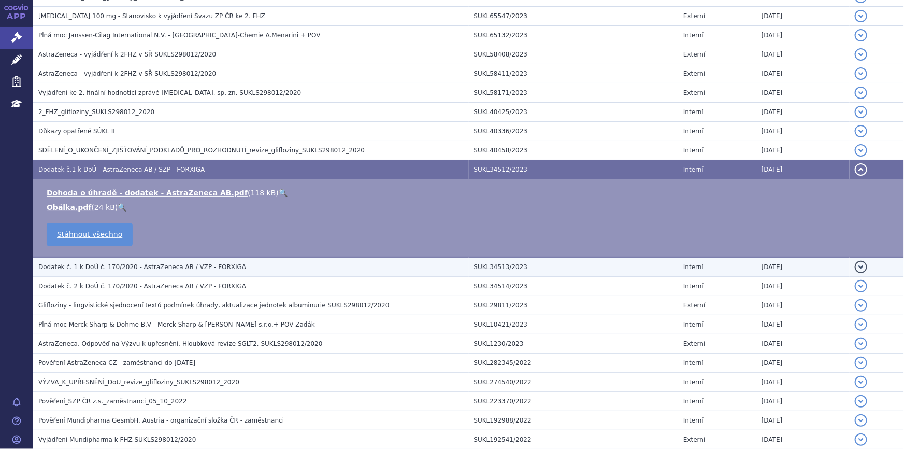
click at [213, 263] on span "Dodatek č. 1 k DoÚ č. 170/2020 - AstraZeneca AB / VZP - FORXIGA" at bounding box center [142, 266] width 208 height 7
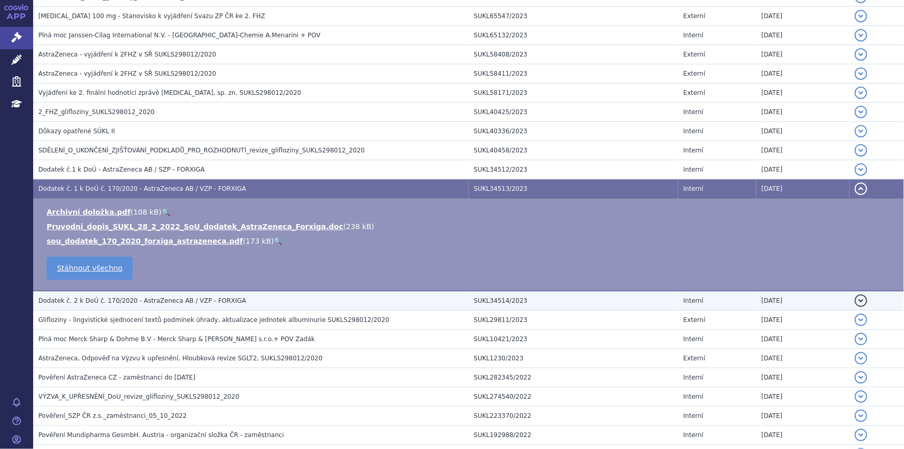
click at [160, 300] on span "Dodatek č. 2 k DoÚ č. 170/2020 - AstraZeneca AB / VZP - FORXIGA" at bounding box center [142, 300] width 208 height 7
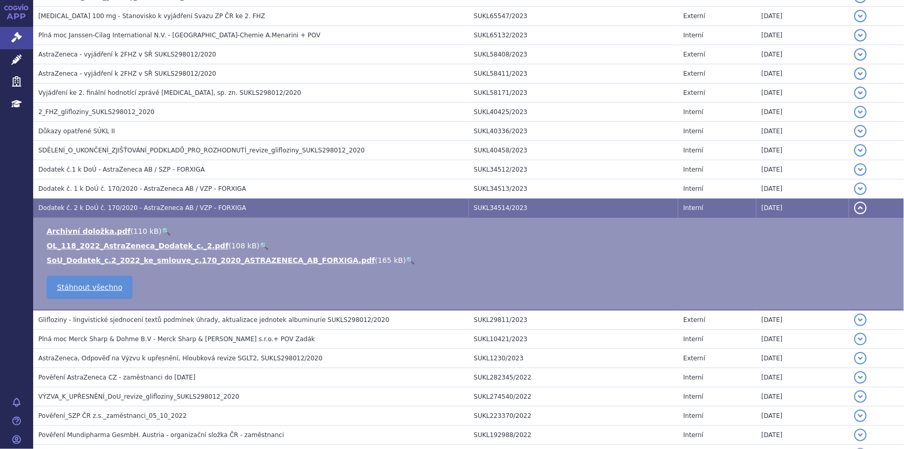
click at [260, 243] on link "🔍" at bounding box center [264, 245] width 9 height 8
click at [406, 256] on link "🔍" at bounding box center [410, 260] width 9 height 8
